Goal: Navigation & Orientation: Go to known website

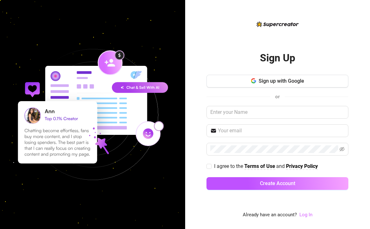
click at [310, 216] on link "Log In" at bounding box center [305, 215] width 13 height 6
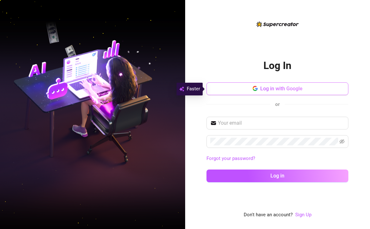
click at [280, 88] on span "Log in with Google" at bounding box center [281, 89] width 42 height 6
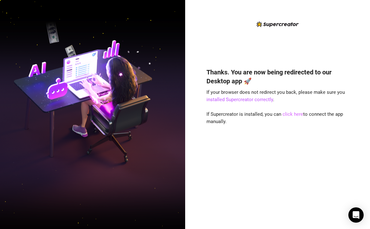
click at [285, 114] on link "click here" at bounding box center [292, 114] width 21 height 6
